Goal: Task Accomplishment & Management: Manage account settings

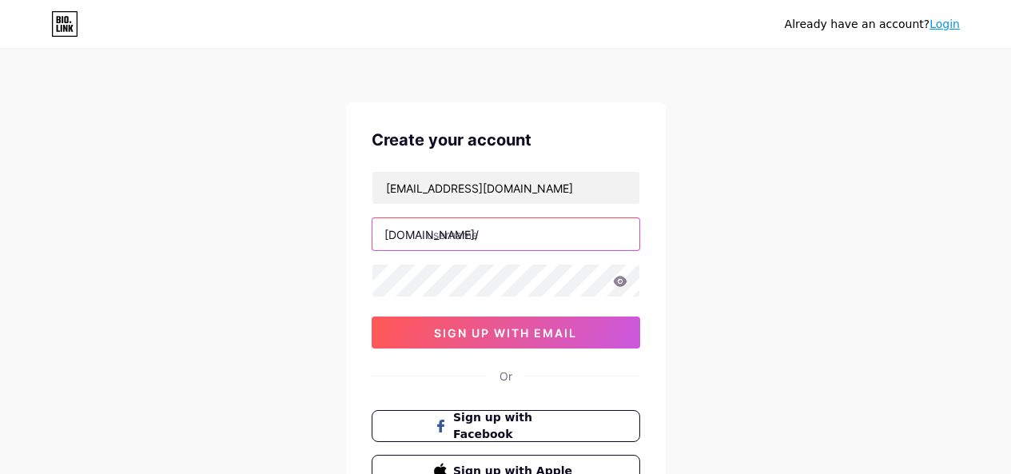
click at [470, 237] on input "text" at bounding box center [505, 234] width 267 height 32
type input "[PERSON_NAME]"
click at [616, 284] on icon at bounding box center [620, 281] width 14 height 10
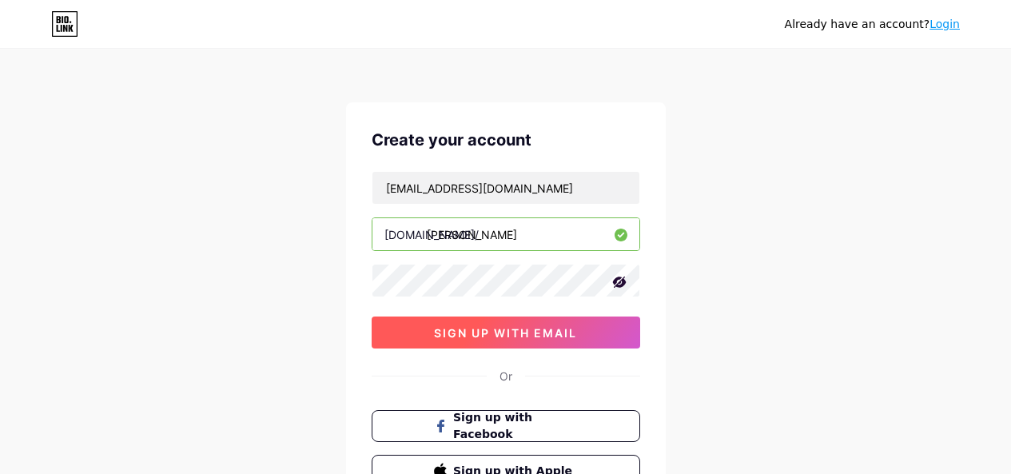
click at [537, 331] on span "sign up with email" at bounding box center [505, 333] width 143 height 14
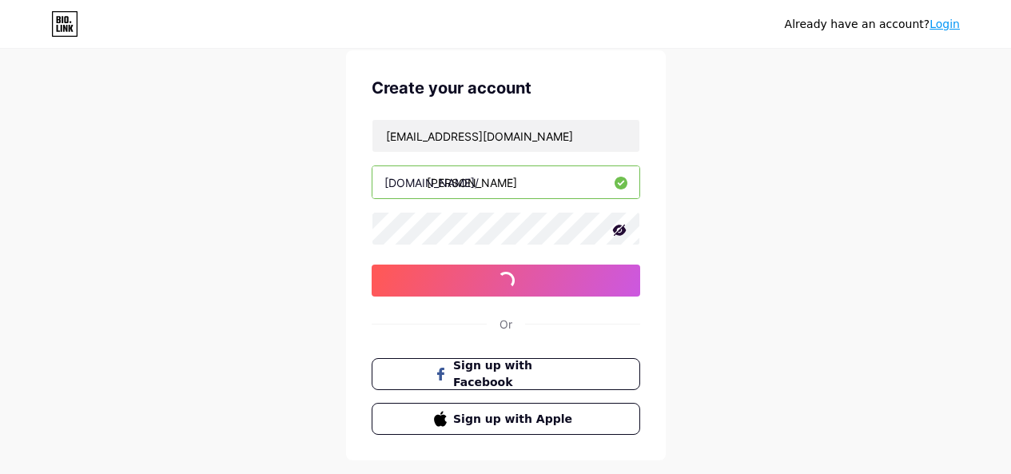
scroll to position [80, 0]
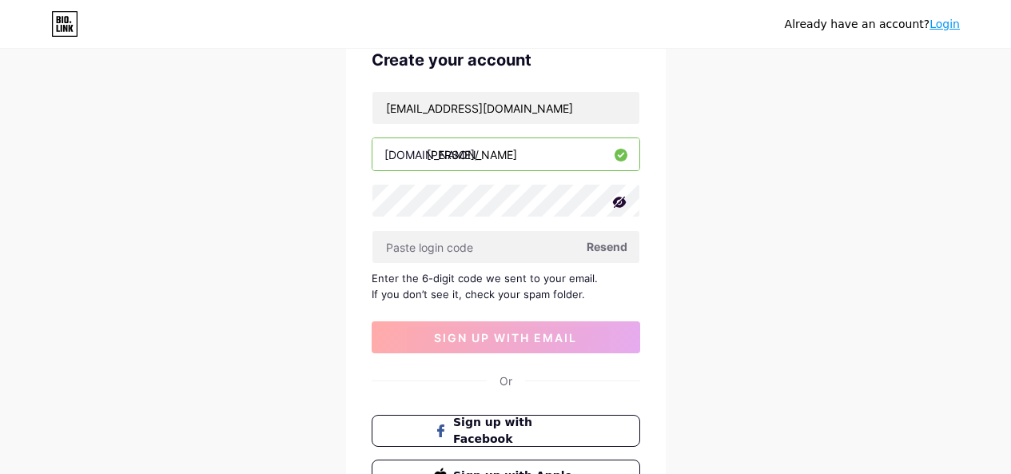
click at [621, 248] on span "Resend" at bounding box center [607, 246] width 41 height 17
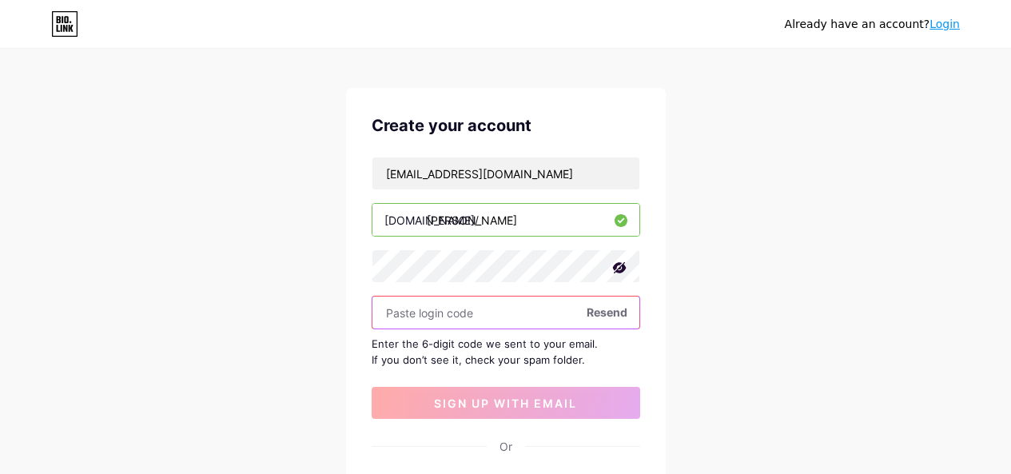
scroll to position [0, 0]
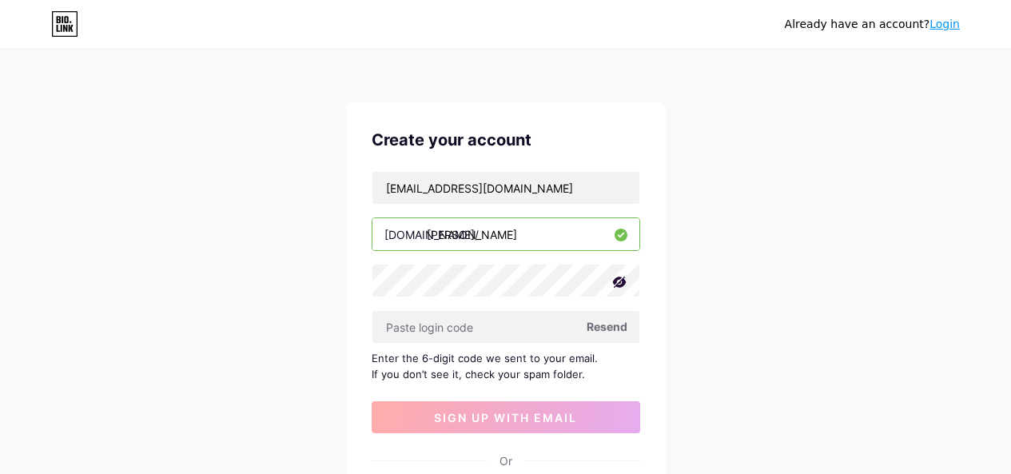
click at [609, 329] on span "Resend" at bounding box center [607, 326] width 41 height 17
click at [603, 321] on span "Resend" at bounding box center [607, 326] width 41 height 17
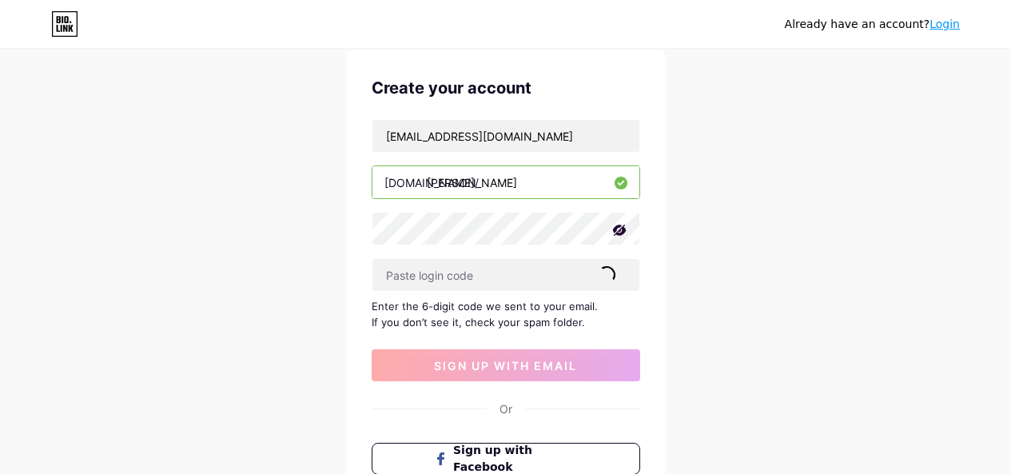
scroll to position [80, 0]
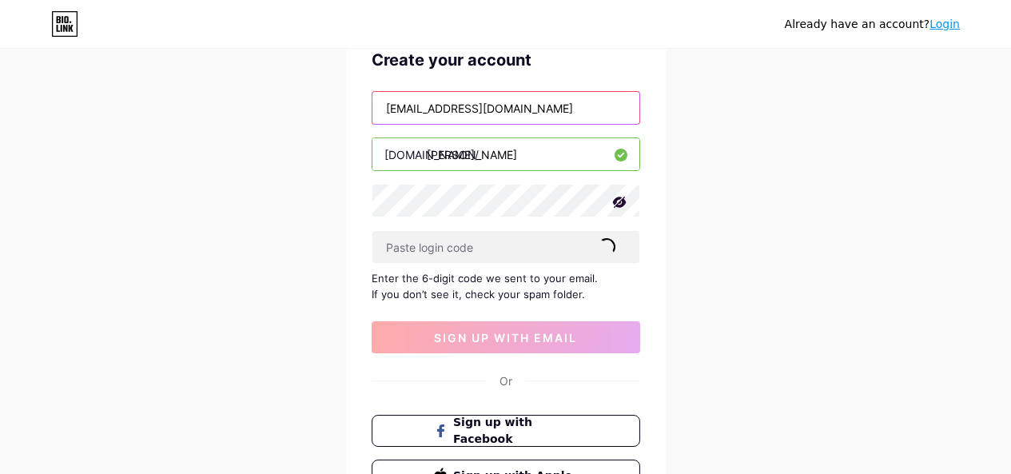
drag, startPoint x: 569, startPoint y: 107, endPoint x: 313, endPoint y: 120, distance: 256.1
click at [313, 120] on div "Already have an account? Login Create your account [EMAIL_ADDRESS][DOMAIN_NAME]…" at bounding box center [505, 268] width 1011 height 696
drag, startPoint x: 495, startPoint y: 158, endPoint x: 423, endPoint y: 162, distance: 72.1
click at [423, 162] on div "[DOMAIN_NAME]/ [PERSON_NAME]" at bounding box center [506, 154] width 269 height 34
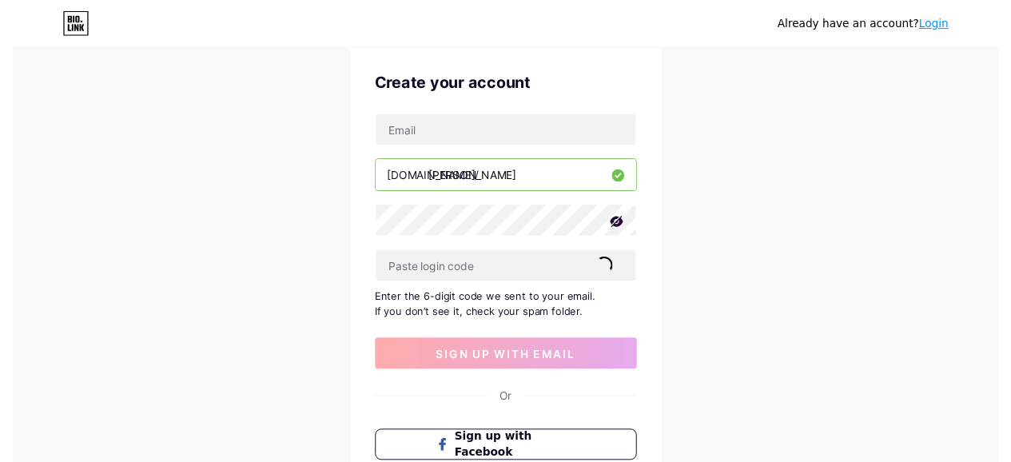
scroll to position [0, 0]
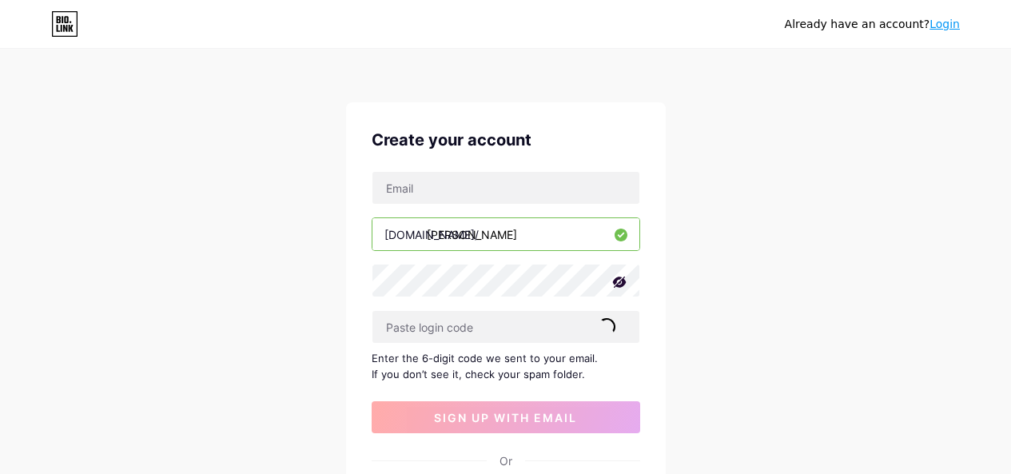
click at [945, 27] on link "Login" at bounding box center [945, 24] width 30 height 13
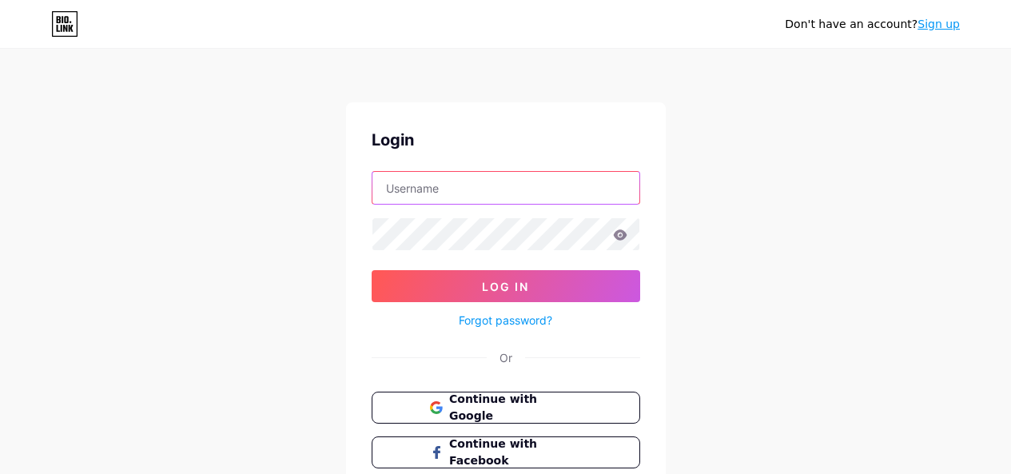
click at [490, 177] on input "text" at bounding box center [505, 188] width 267 height 32
type input "[PERSON_NAME][EMAIL_ADDRESS][DOMAIN_NAME]"
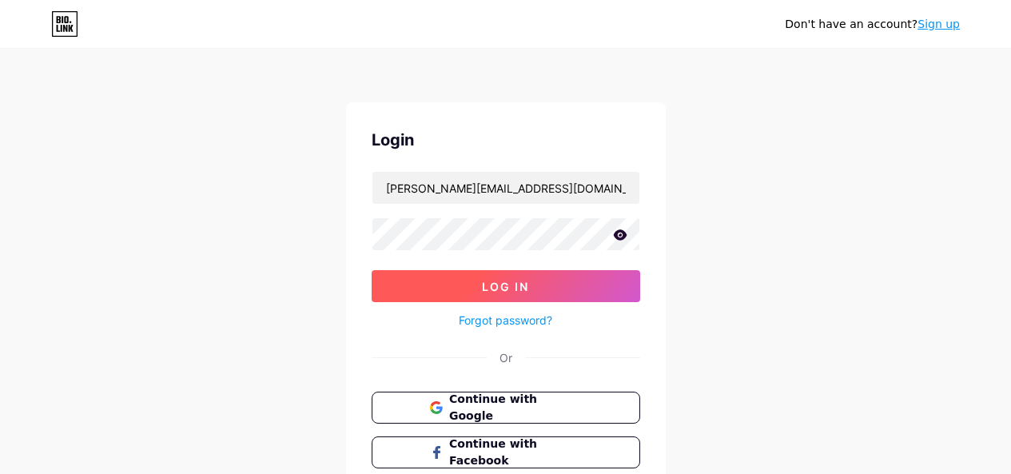
click at [557, 277] on button "Log In" at bounding box center [506, 286] width 269 height 32
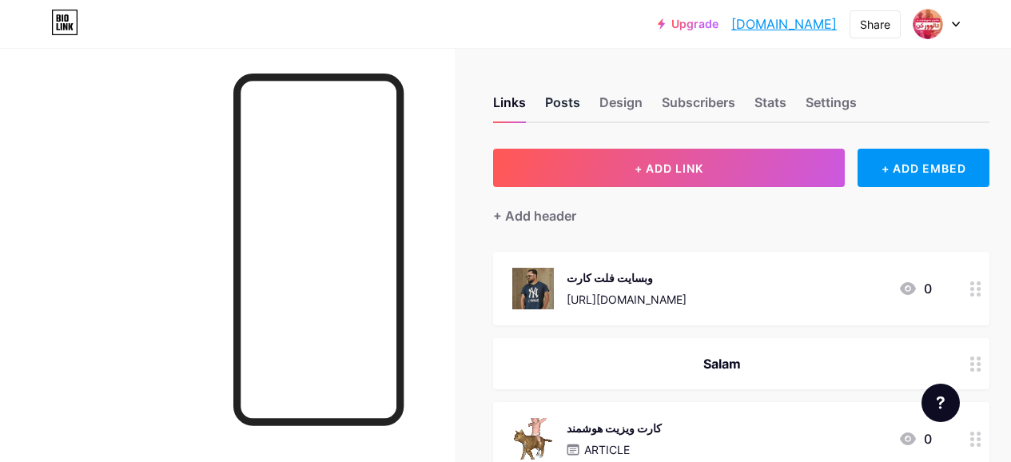
click at [556, 105] on div "Posts" at bounding box center [562, 107] width 35 height 29
click at [632, 106] on div "Design" at bounding box center [620, 107] width 43 height 29
click at [678, 105] on div "Subscribers" at bounding box center [699, 107] width 74 height 29
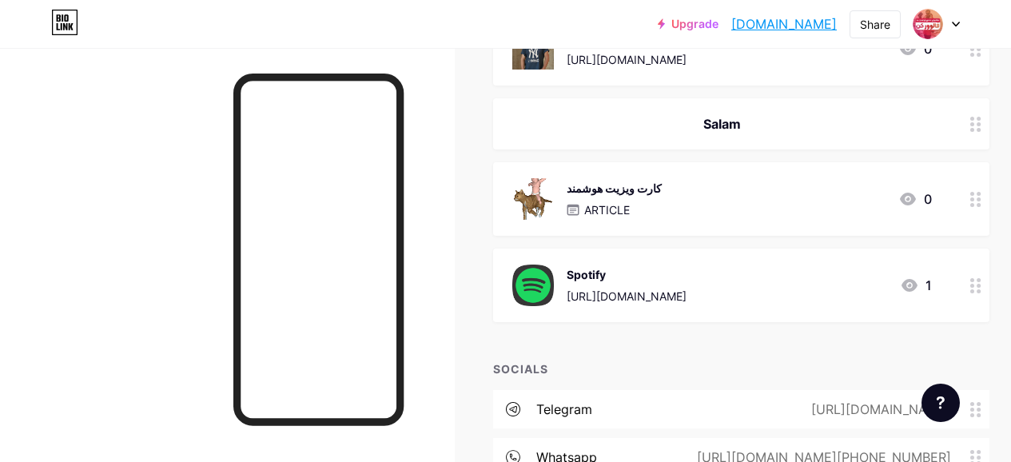
scroll to position [160, 0]
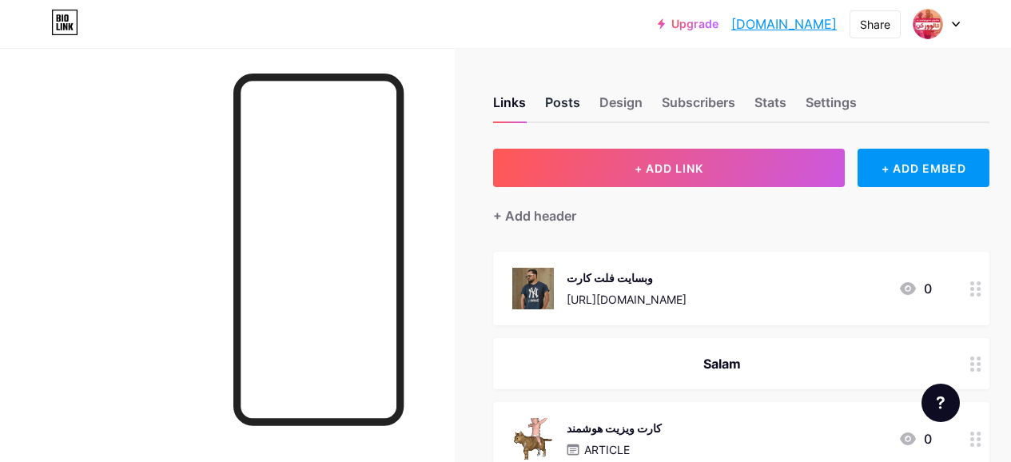
click at [557, 101] on div "Posts" at bounding box center [562, 107] width 35 height 29
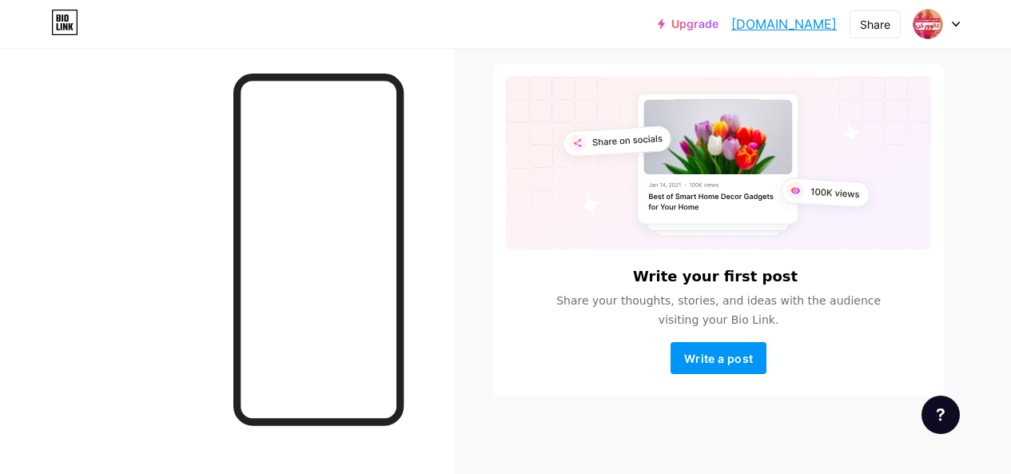
scroll to position [5, 0]
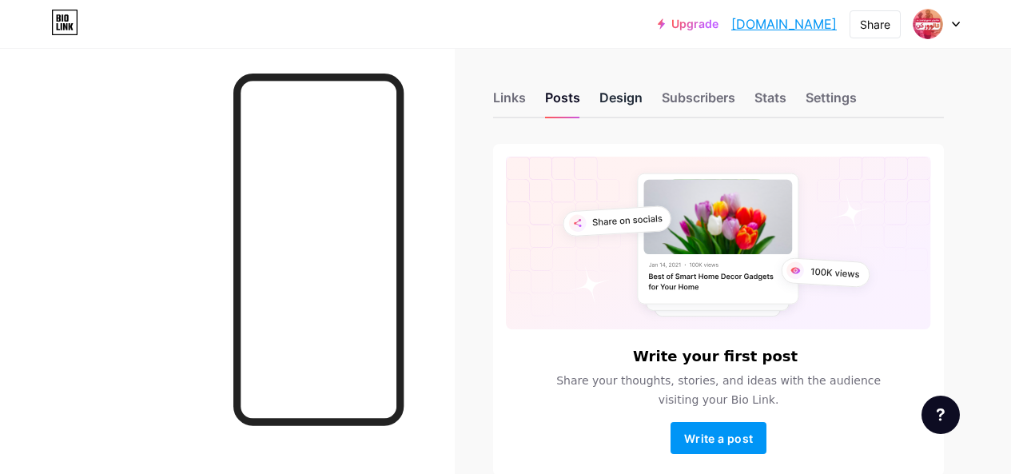
click at [643, 99] on div "Design" at bounding box center [620, 102] width 43 height 29
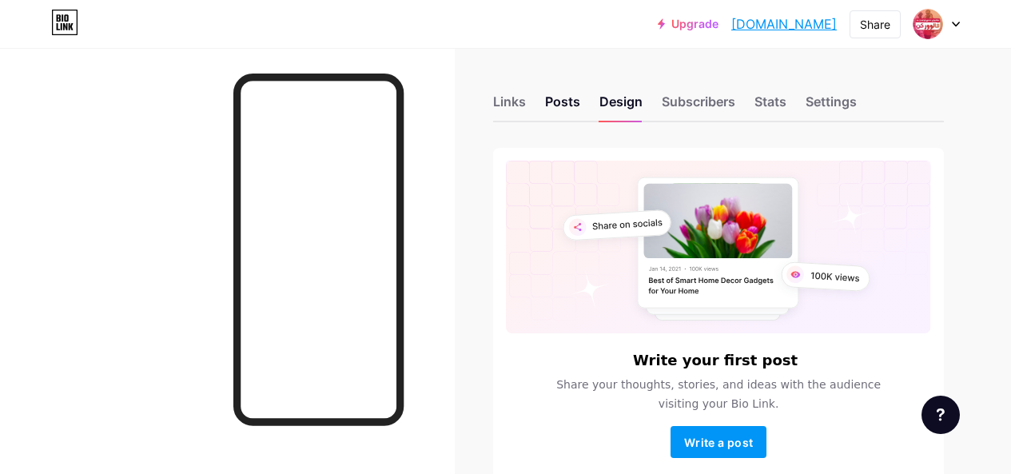
scroll to position [0, 0]
click at [697, 108] on div "Subscribers" at bounding box center [699, 107] width 74 height 29
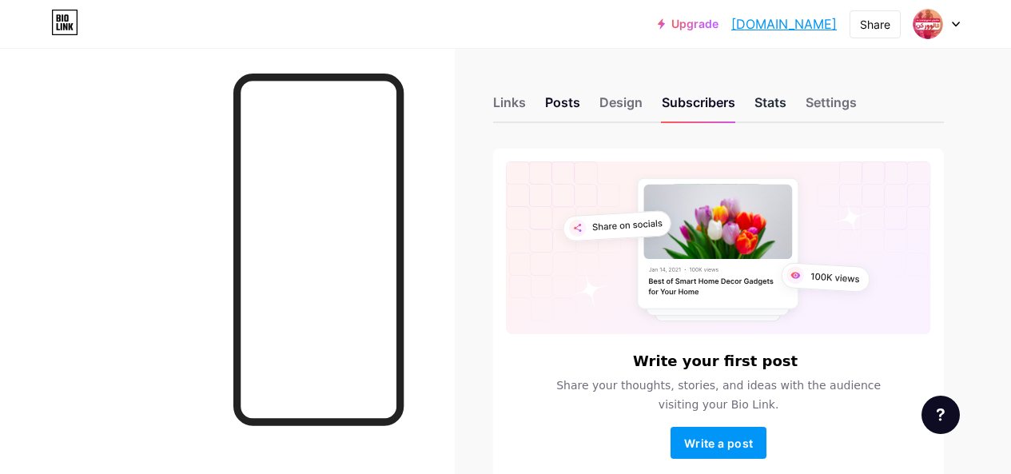
click at [765, 102] on div "Stats" at bounding box center [771, 107] width 32 height 29
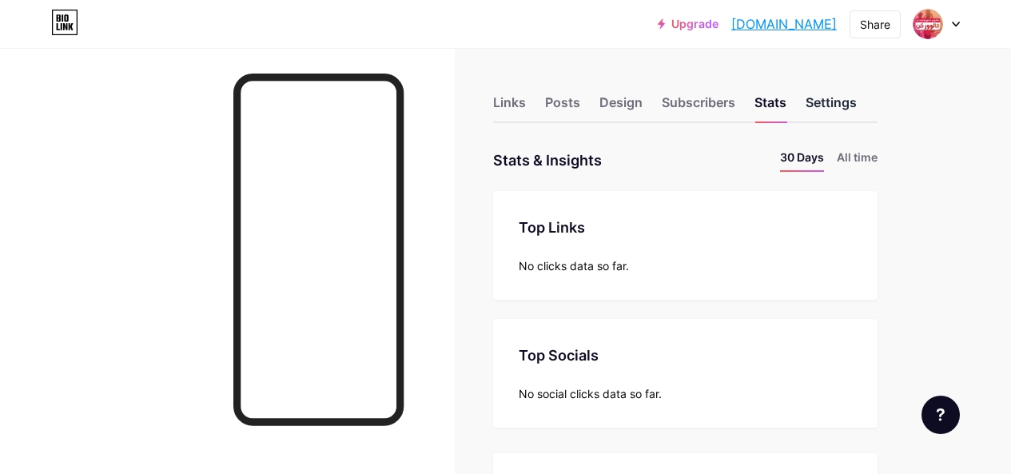
click at [853, 100] on div "Settings" at bounding box center [831, 107] width 51 height 29
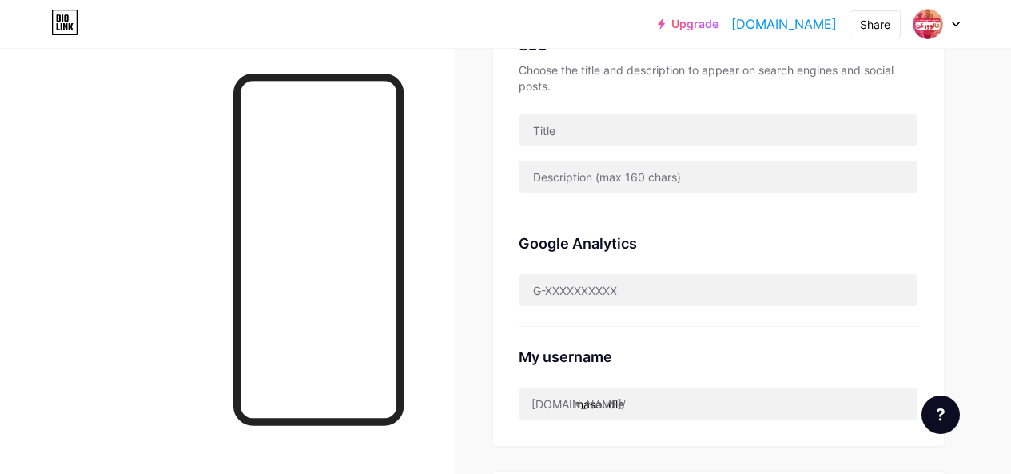
scroll to position [400, 0]
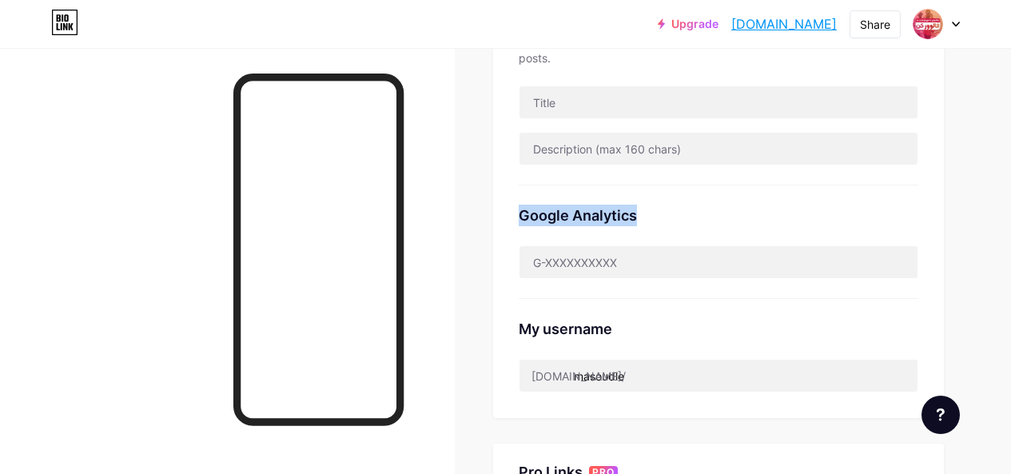
drag, startPoint x: 519, startPoint y: 222, endPoint x: 659, endPoint y: 207, distance: 140.7
click at [659, 207] on div "Preferred link This is an aesthetic choice. Both links are usable. bio.link/ ma…" at bounding box center [718, 83] width 451 height 669
click at [671, 221] on div "Google Analytics" at bounding box center [719, 216] width 400 height 22
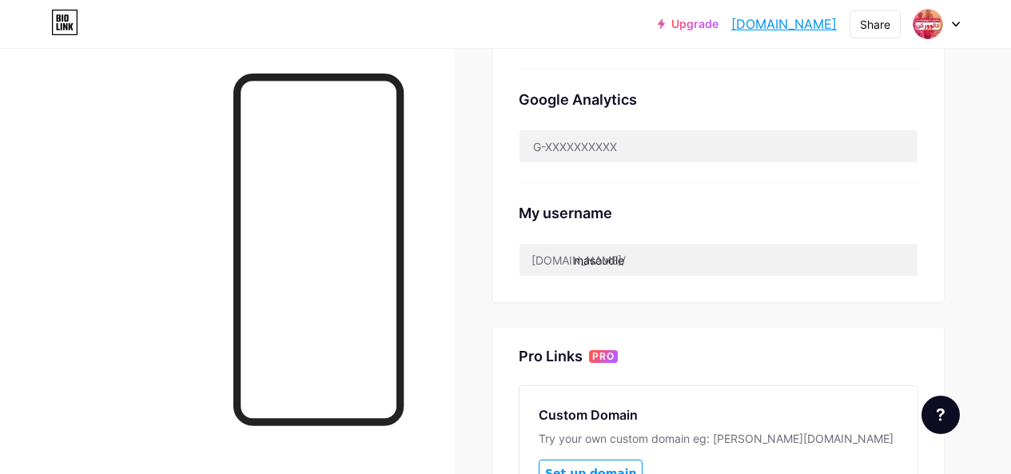
scroll to position [480, 0]
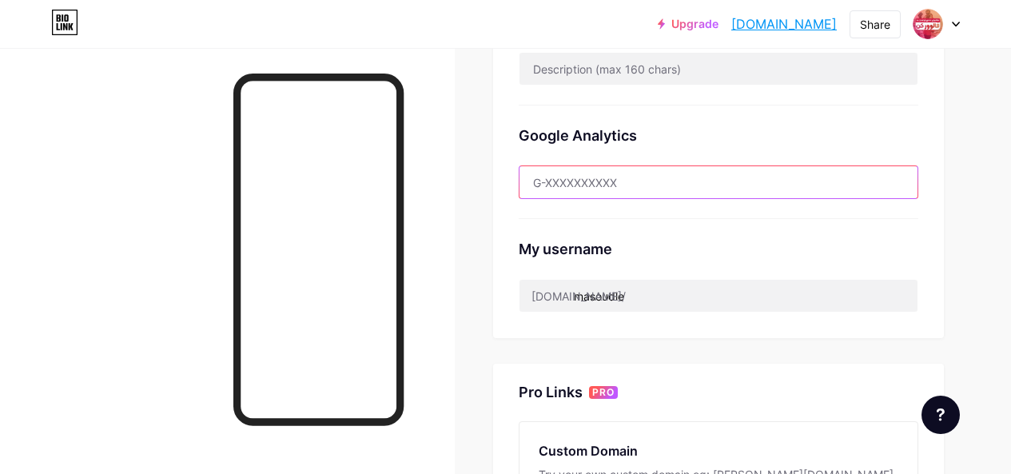
drag, startPoint x: 538, startPoint y: 186, endPoint x: 656, endPoint y: 186, distance: 118.3
click at [656, 186] on input "text" at bounding box center [719, 182] width 398 height 32
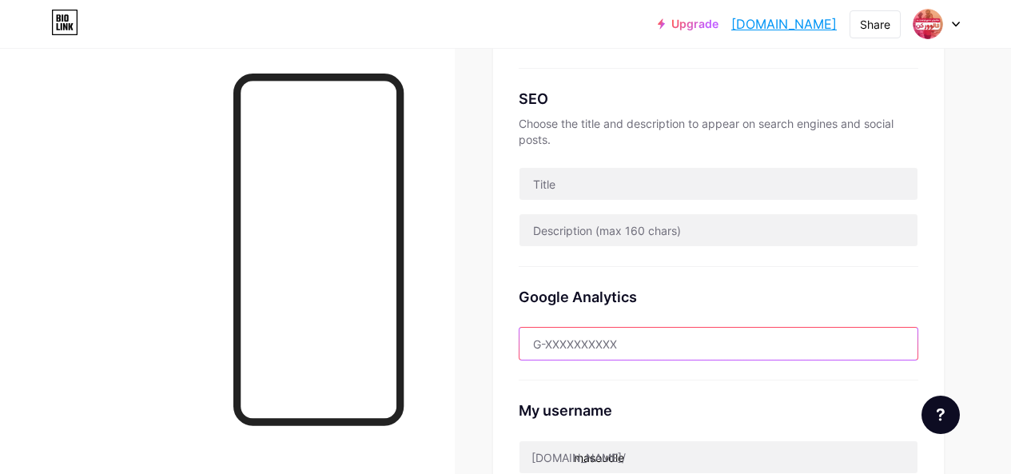
scroll to position [0, 0]
